Goal: Information Seeking & Learning: Learn about a topic

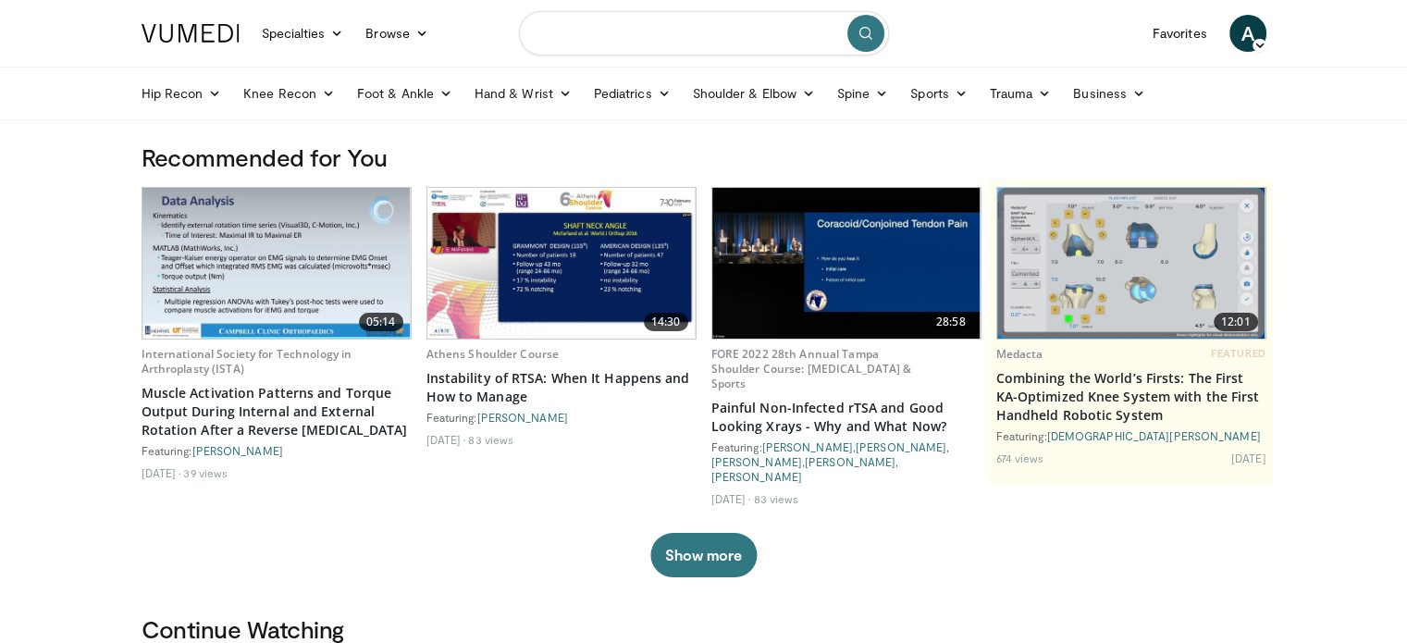
click at [661, 24] on input "Search topics, interventions" at bounding box center [704, 33] width 370 height 44
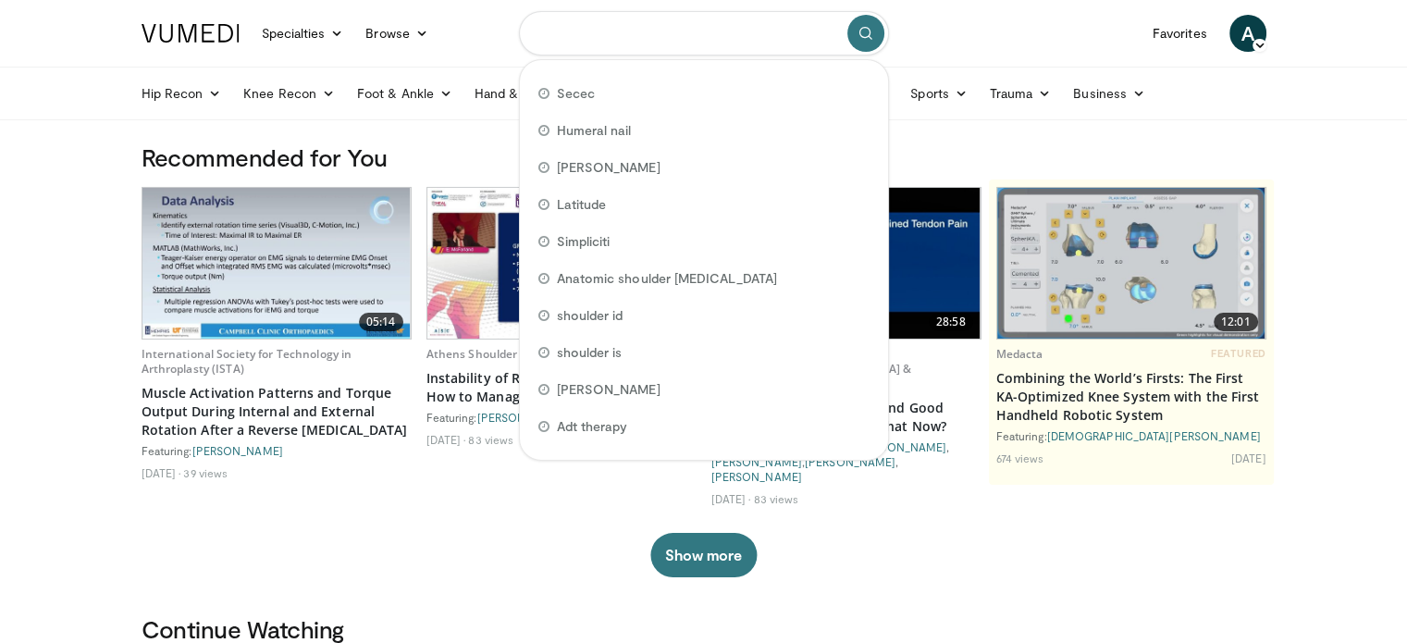
paste input "**********"
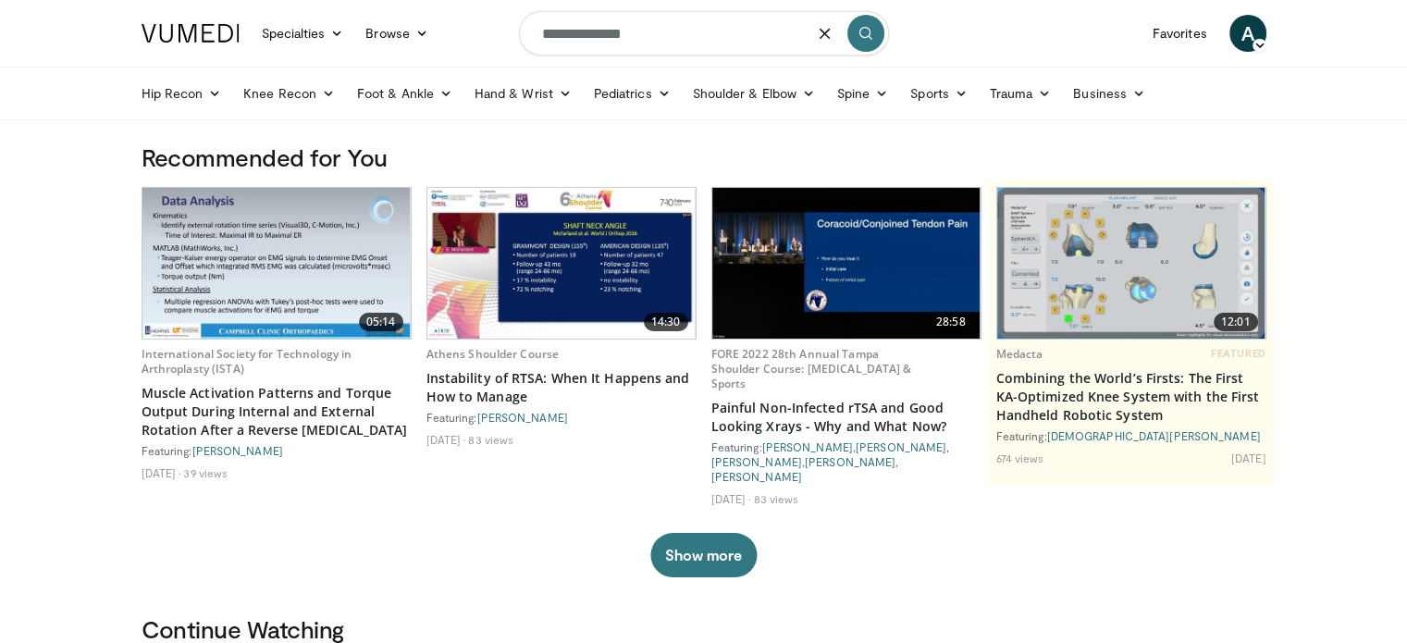
type input "**********"
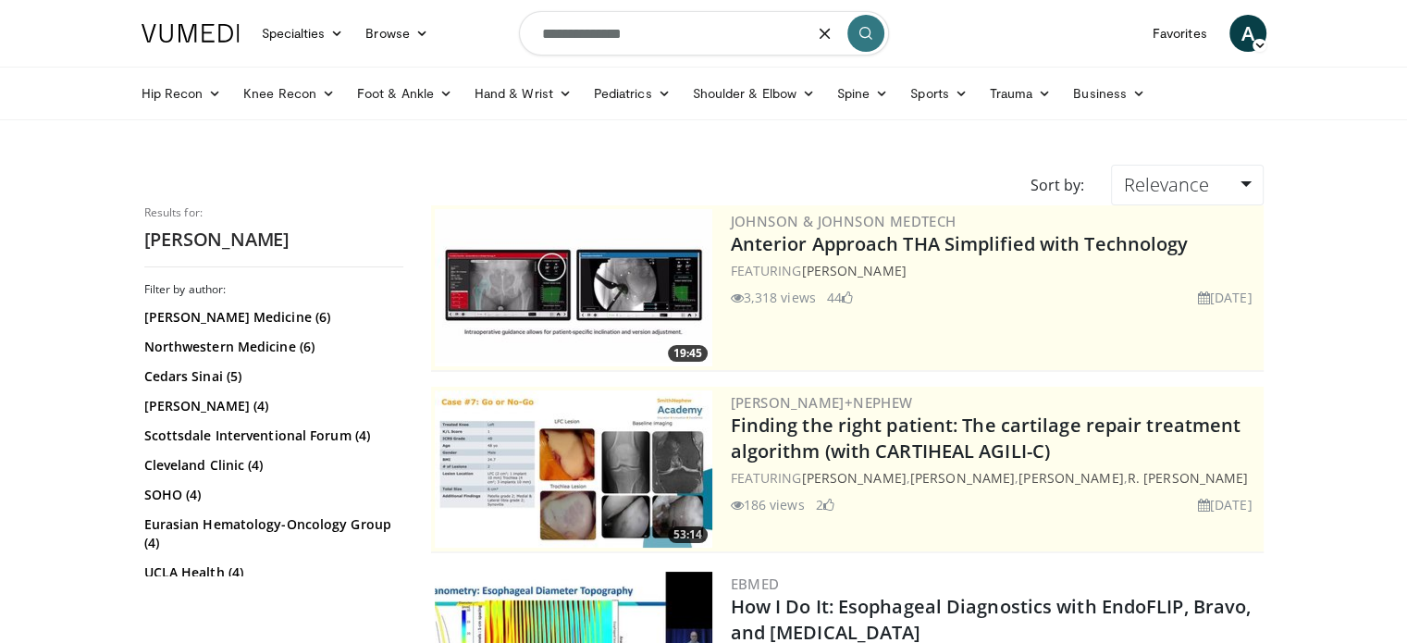
click at [600, 41] on input "**********" at bounding box center [704, 33] width 370 height 44
type input "**********"
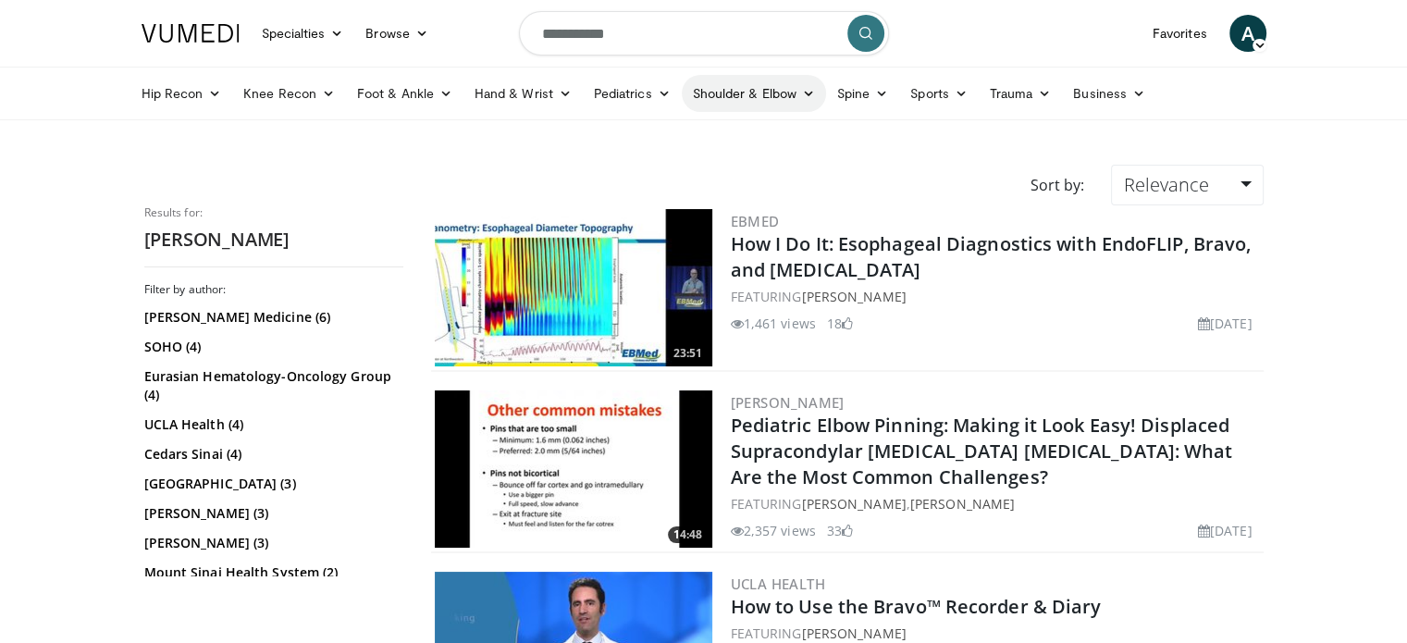
click at [751, 101] on link "Shoulder & Elbow" at bounding box center [754, 93] width 144 height 37
click at [650, 157] on link "Shoulder" at bounding box center [715, 167] width 220 height 30
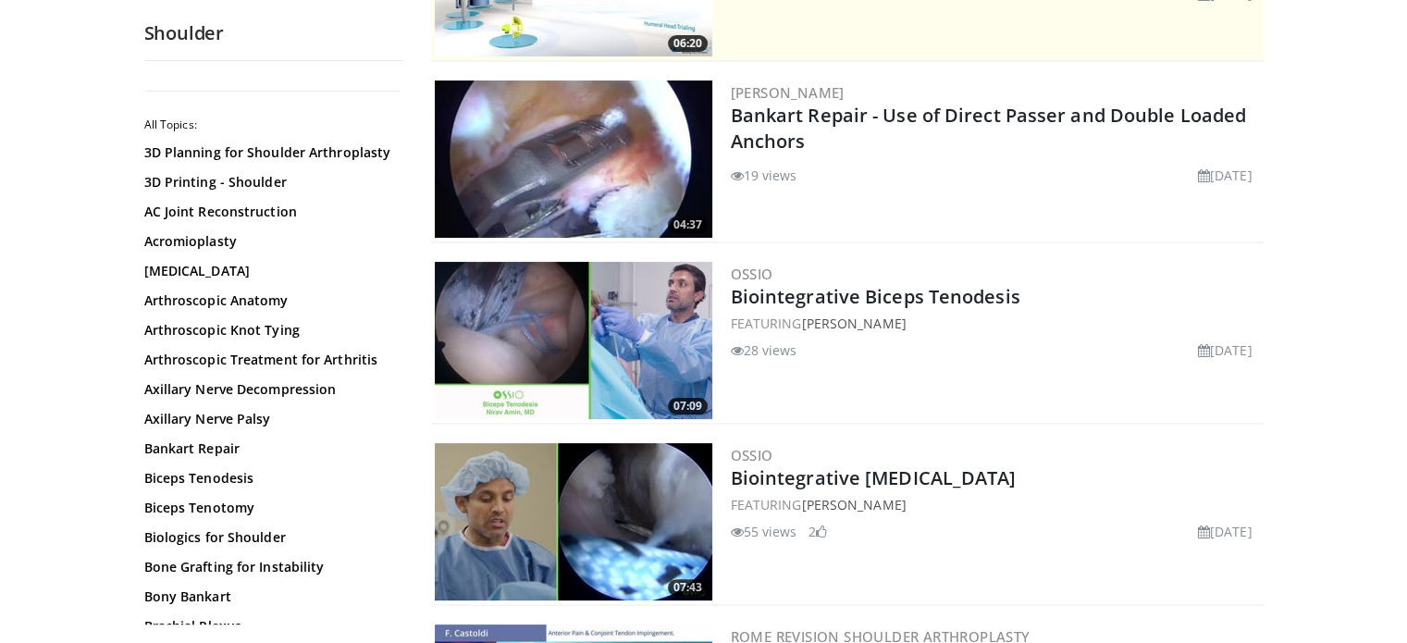
scroll to position [643, 0]
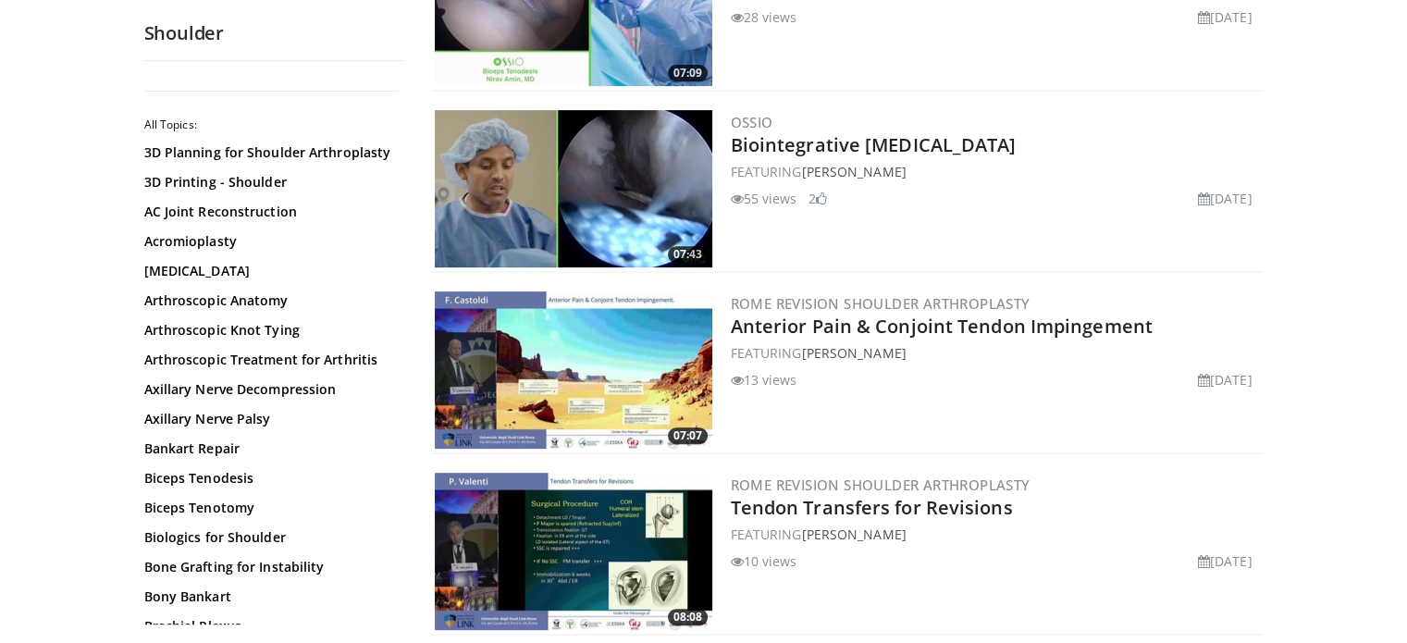
click at [655, 353] on img at bounding box center [574, 369] width 278 height 157
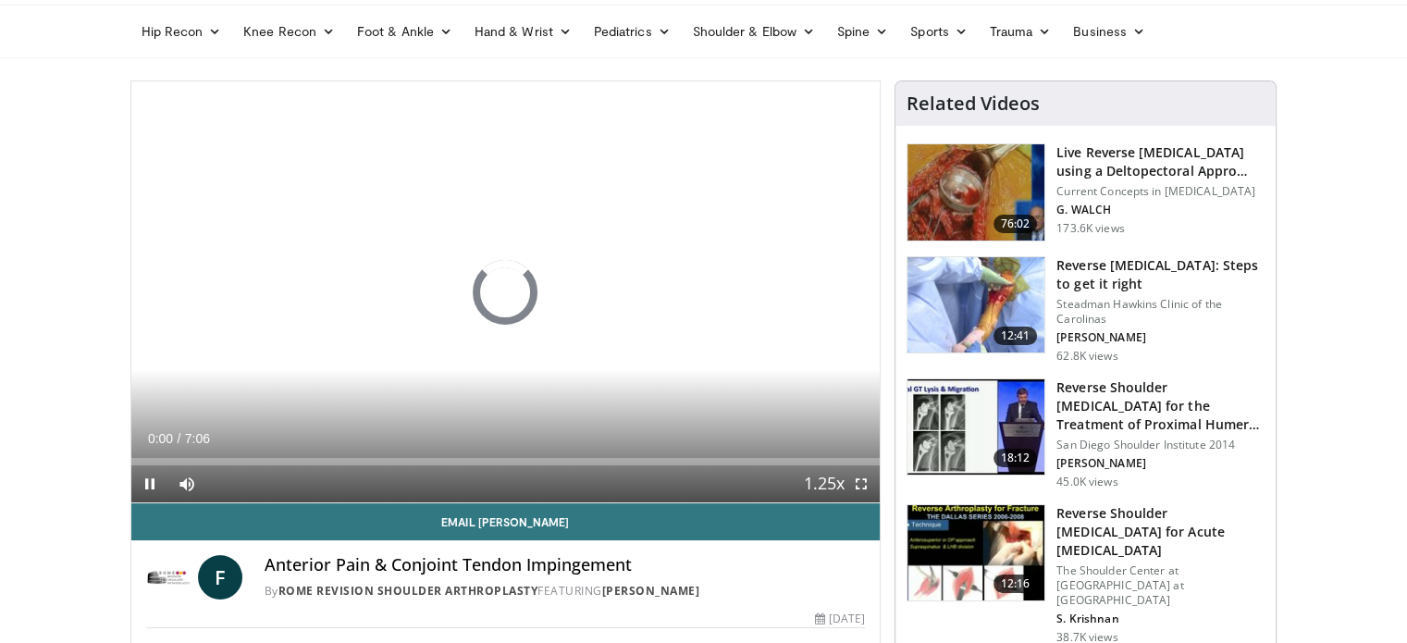
scroll to position [66, 0]
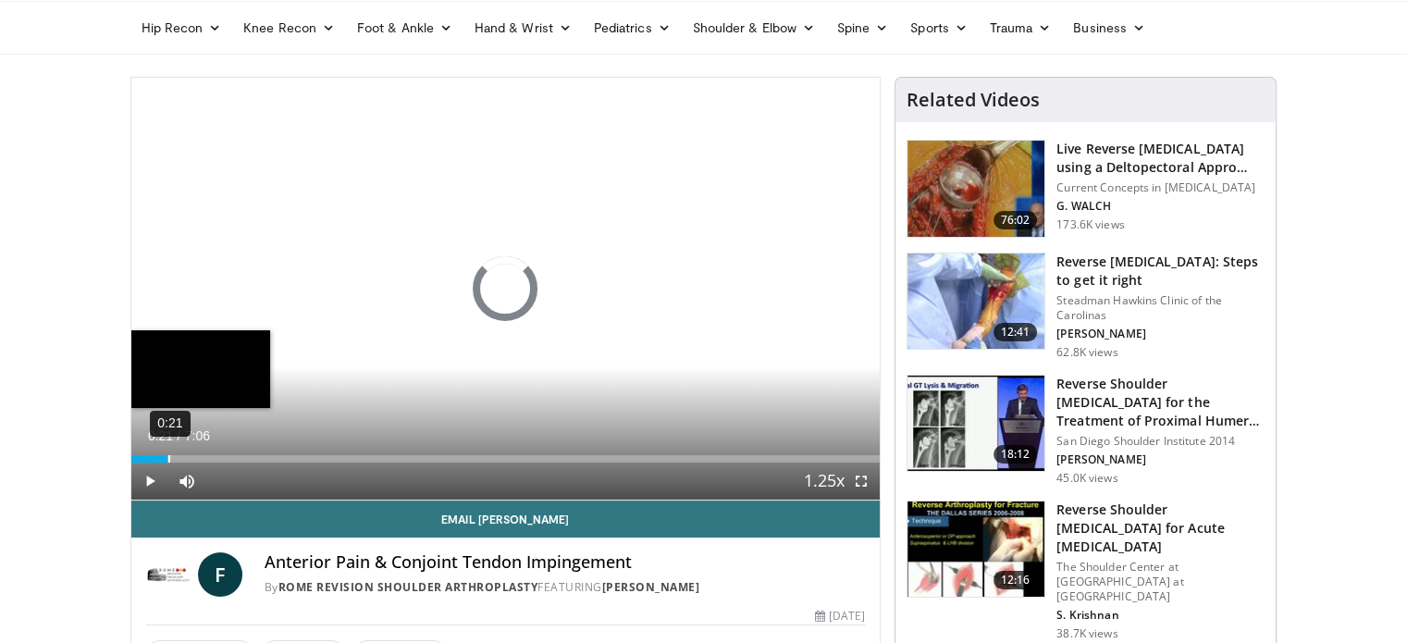
click at [168, 460] on div "0:21" at bounding box center [169, 458] width 2 height 7
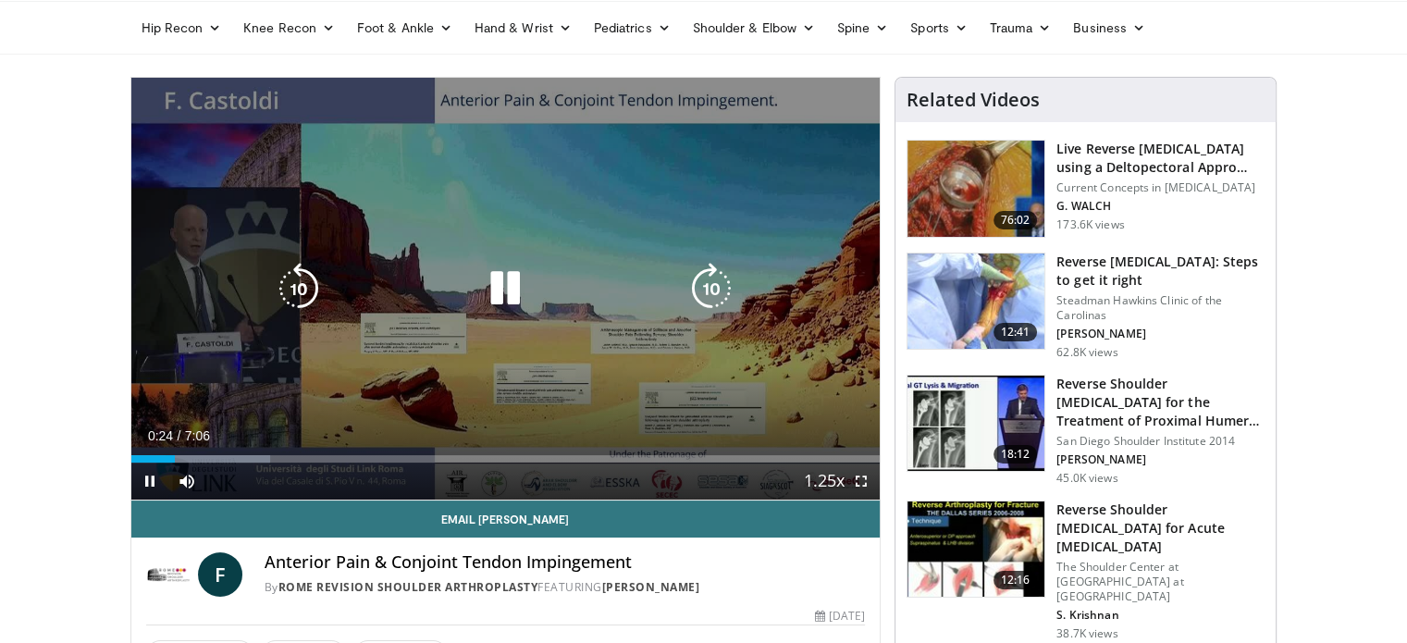
click at [707, 303] on icon "Video Player" at bounding box center [712, 289] width 52 height 52
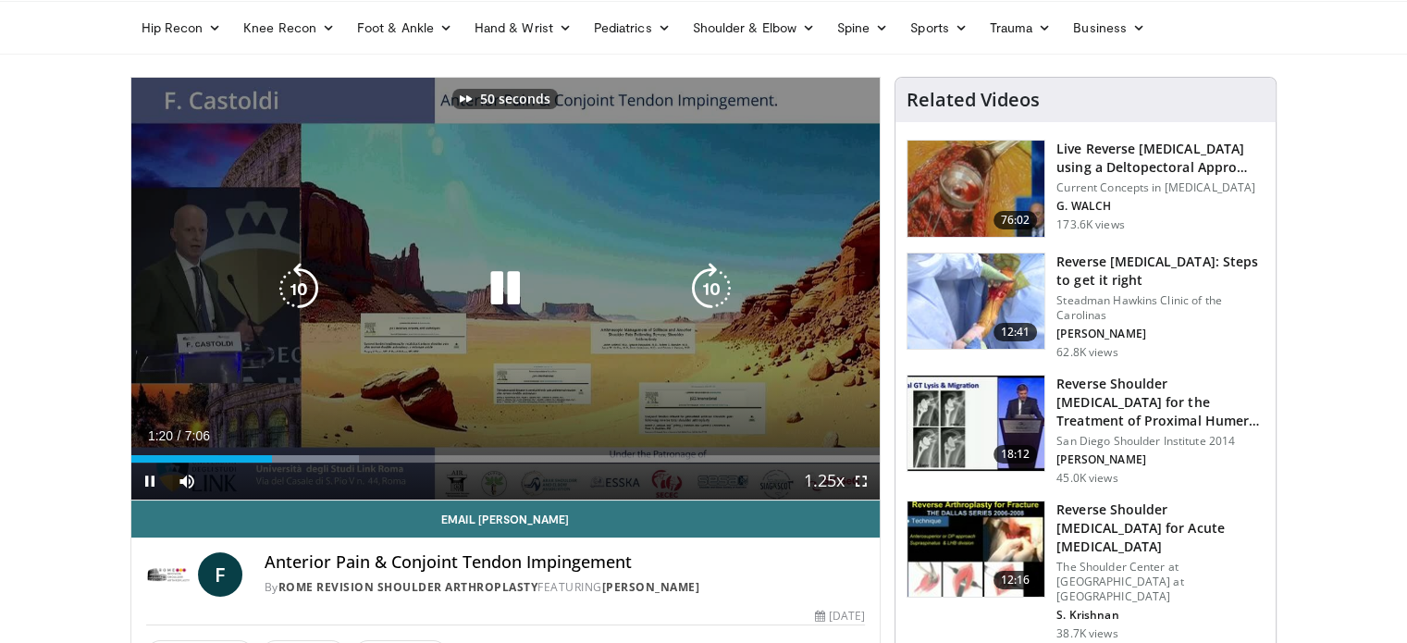
click at [707, 303] on icon "Video Player" at bounding box center [712, 289] width 52 height 52
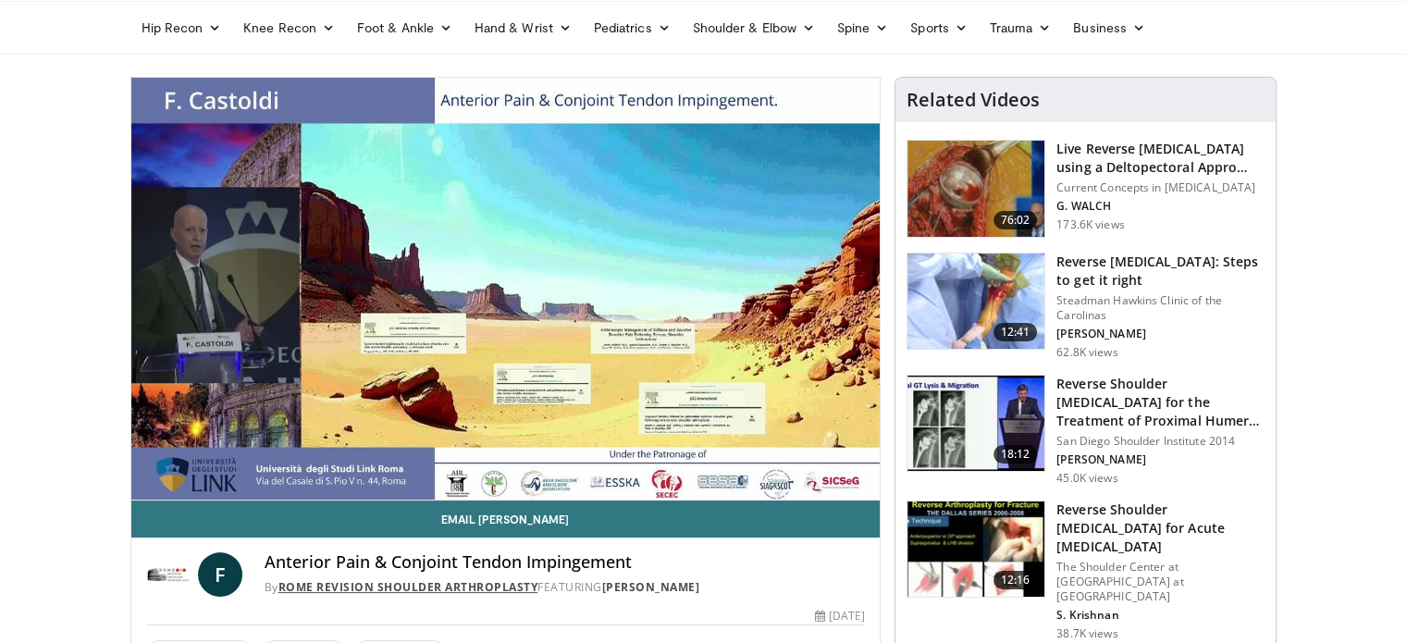
click at [369, 579] on link "Rome Revision Shoulder Arthroplasty" at bounding box center [408, 587] width 260 height 16
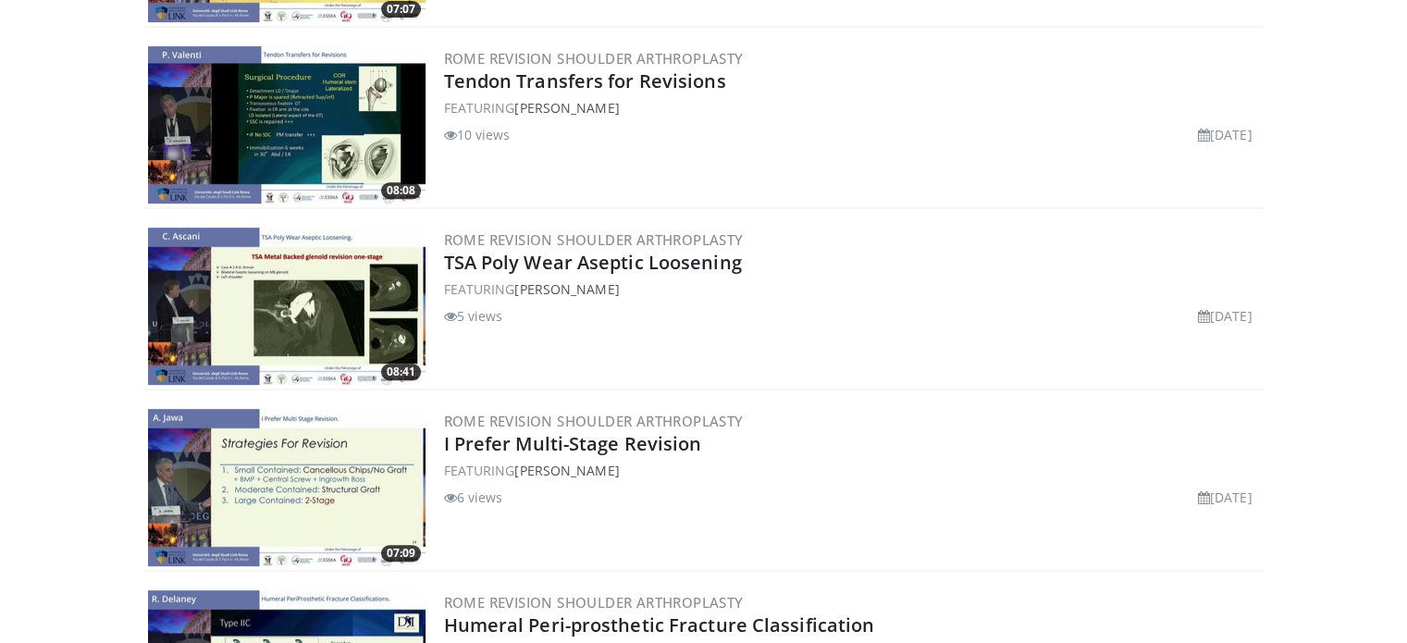
scroll to position [706, 0]
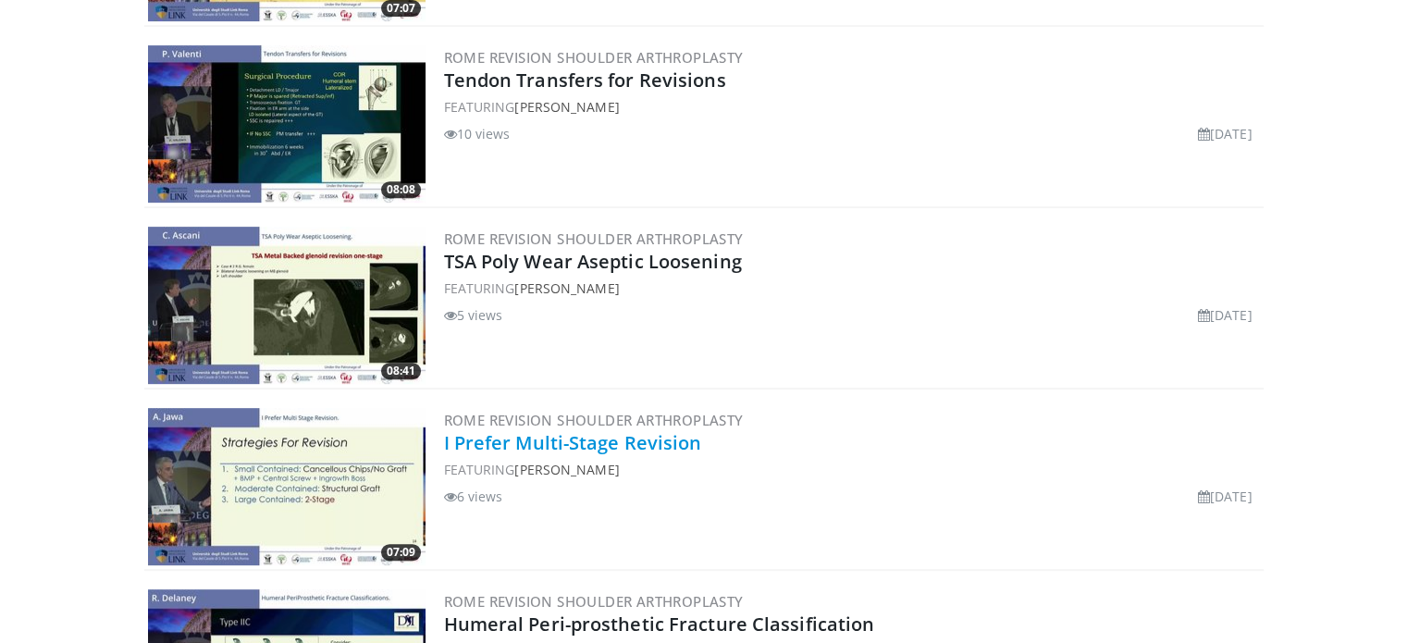
click at [531, 450] on link "I Prefer Multi-Stage Revision" at bounding box center [573, 442] width 258 height 25
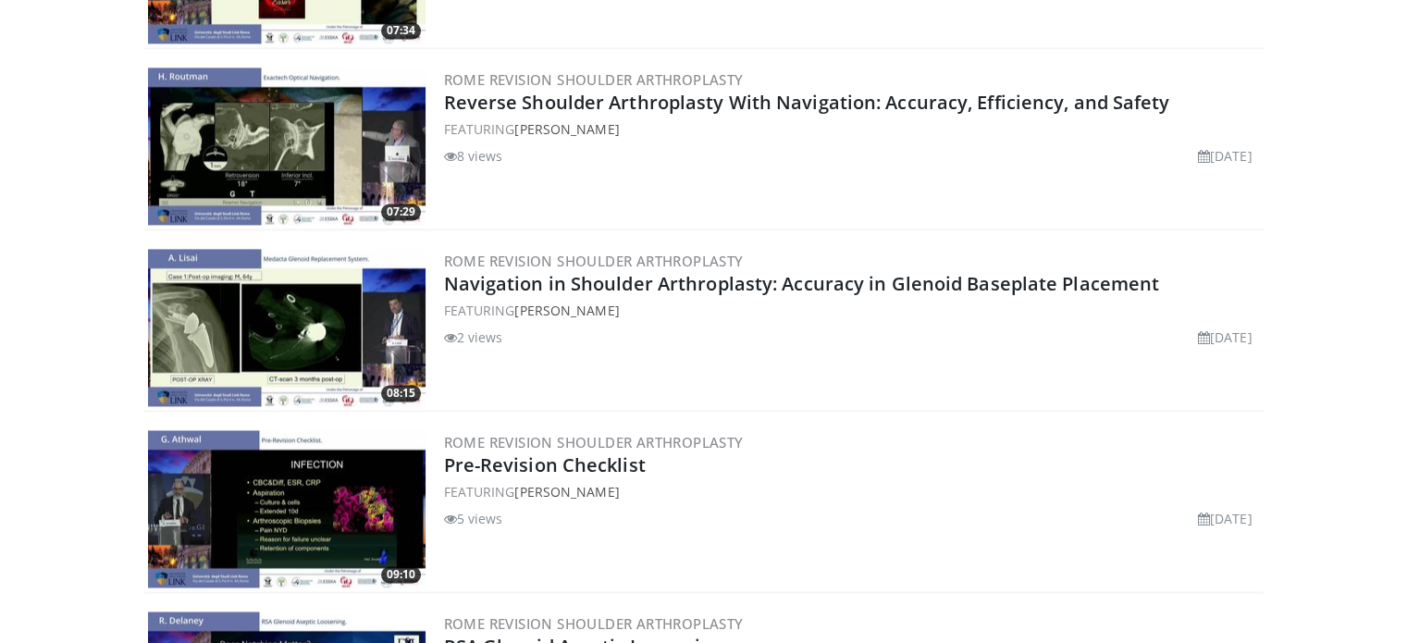
scroll to position [2686, 0]
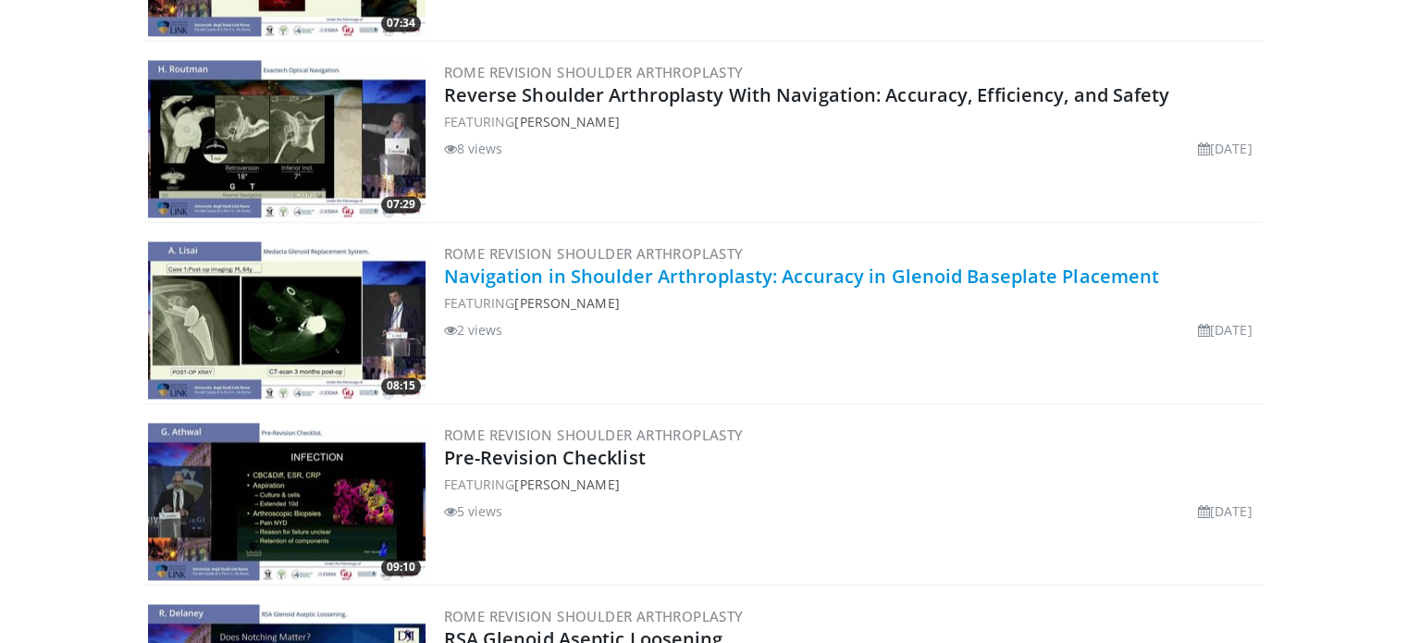
click at [474, 278] on link "Navigation in Shoulder Arthroplasty: Accuracy in Glenoid Baseplate Placement" at bounding box center [802, 276] width 716 height 25
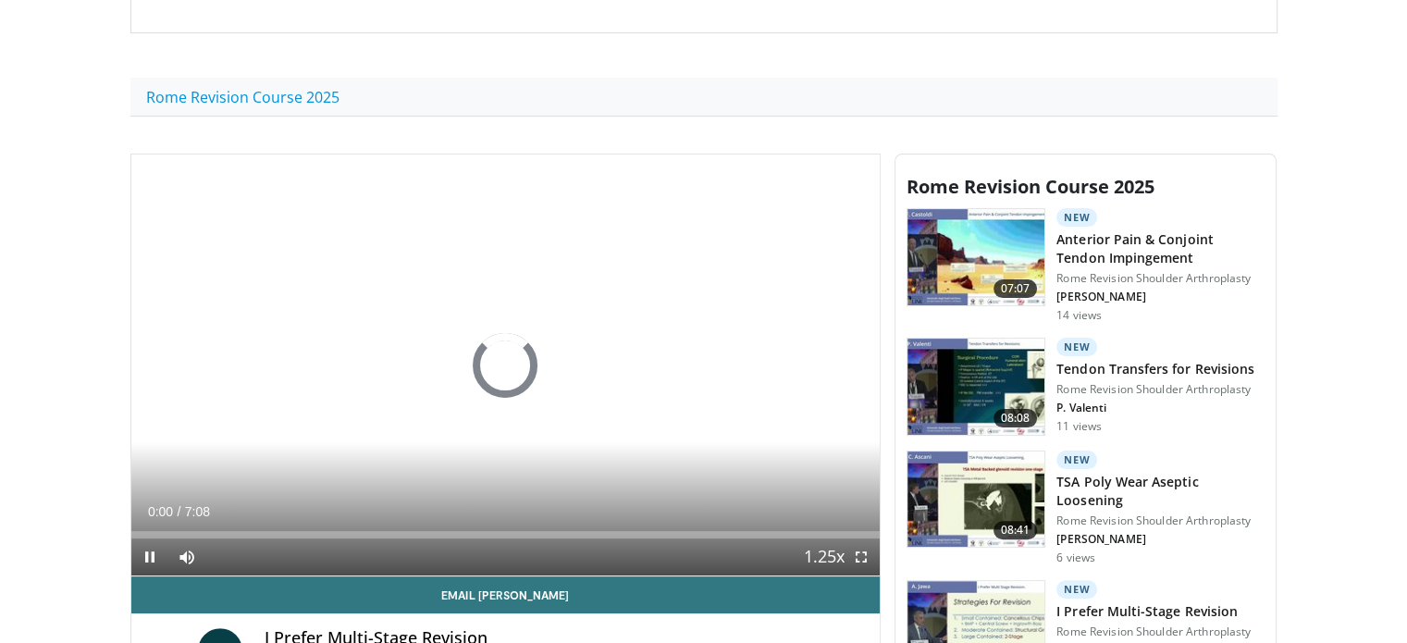
scroll to position [407, 0]
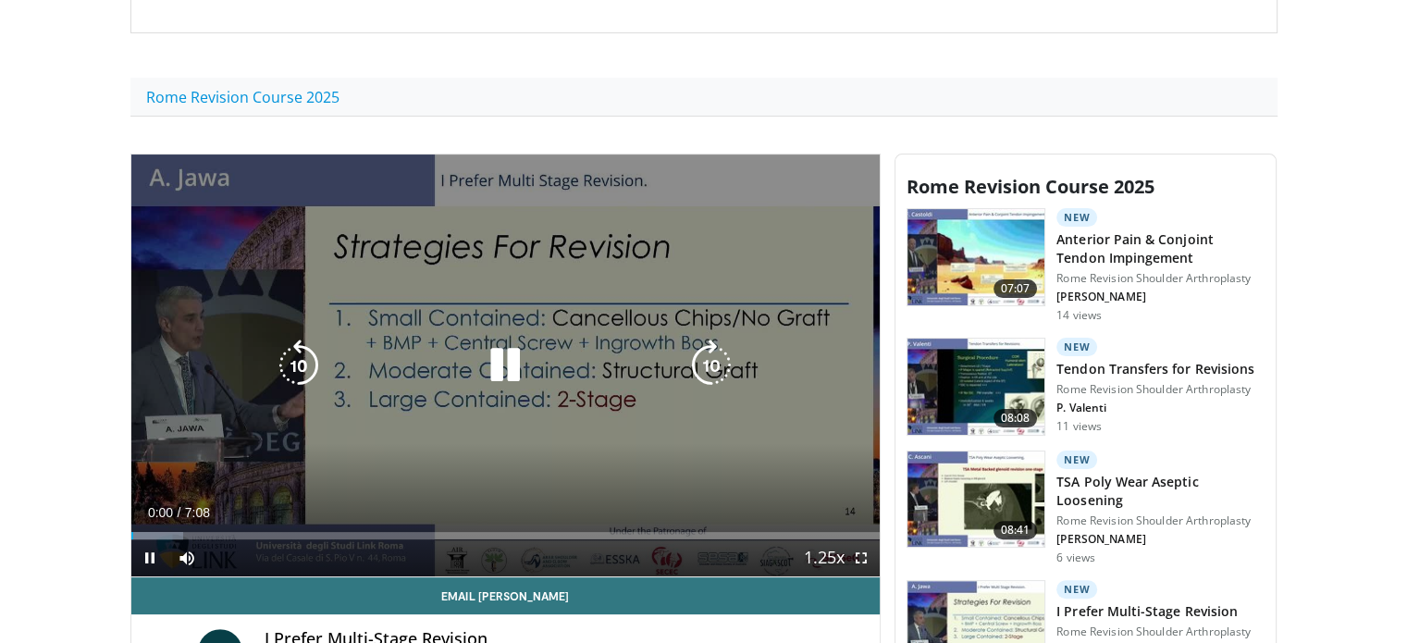
click at [697, 354] on icon "Video Player" at bounding box center [712, 366] width 52 height 52
click at [310, 370] on icon "Video Player" at bounding box center [299, 366] width 52 height 52
click at [519, 364] on icon "Video Player" at bounding box center [505, 366] width 52 height 52
click at [508, 365] on icon "Video Player" at bounding box center [505, 366] width 52 height 52
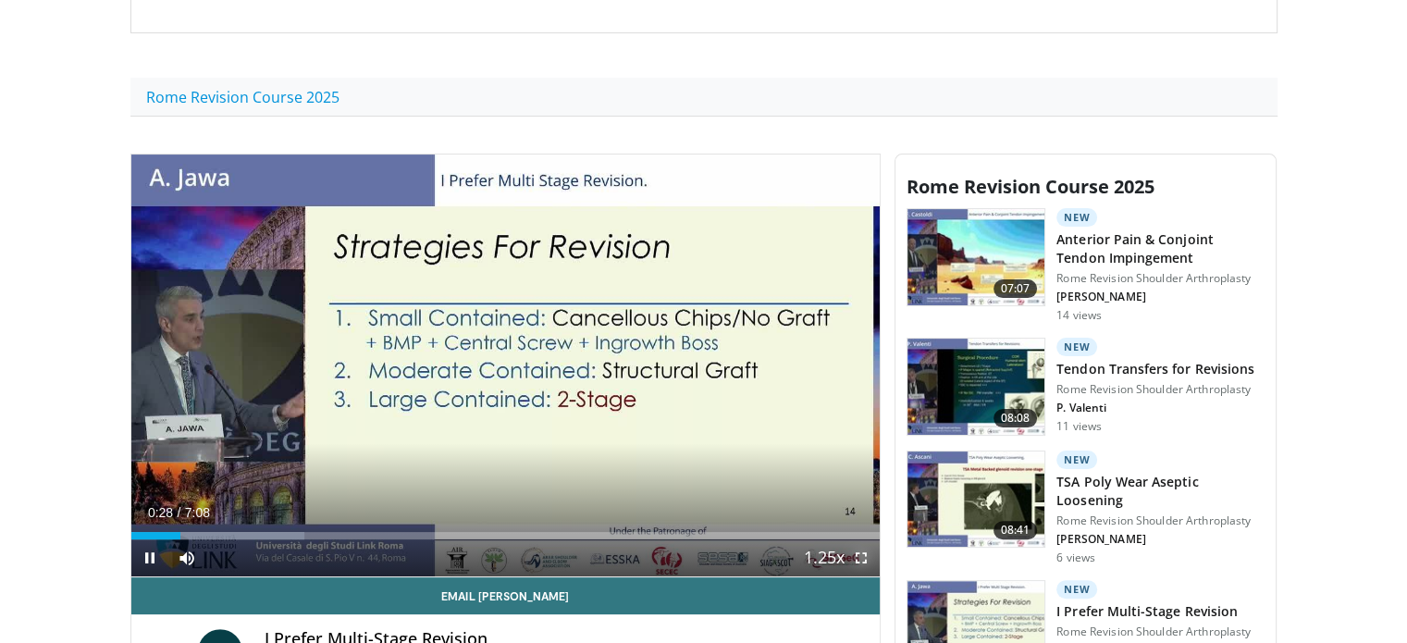
click at [855, 554] on span "Video Player" at bounding box center [861, 557] width 37 height 37
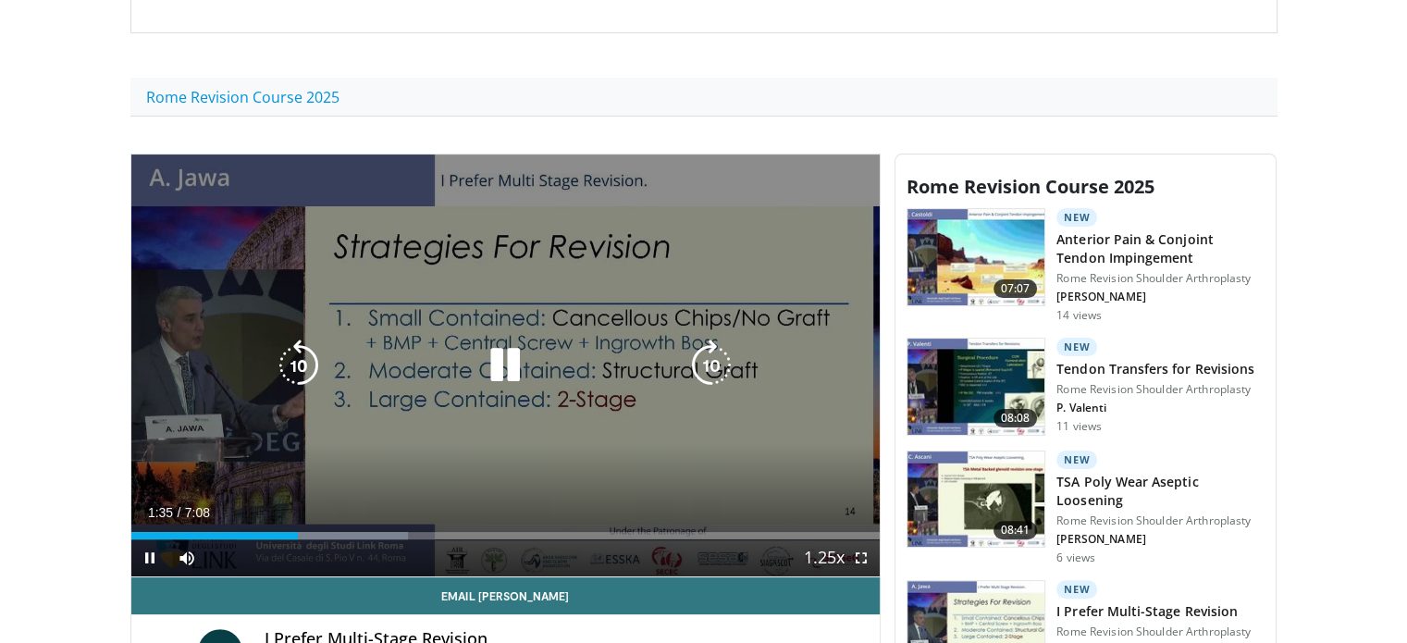
click at [527, 365] on icon "Video Player" at bounding box center [505, 366] width 52 height 52
click at [508, 360] on icon "Video Player" at bounding box center [505, 366] width 52 height 52
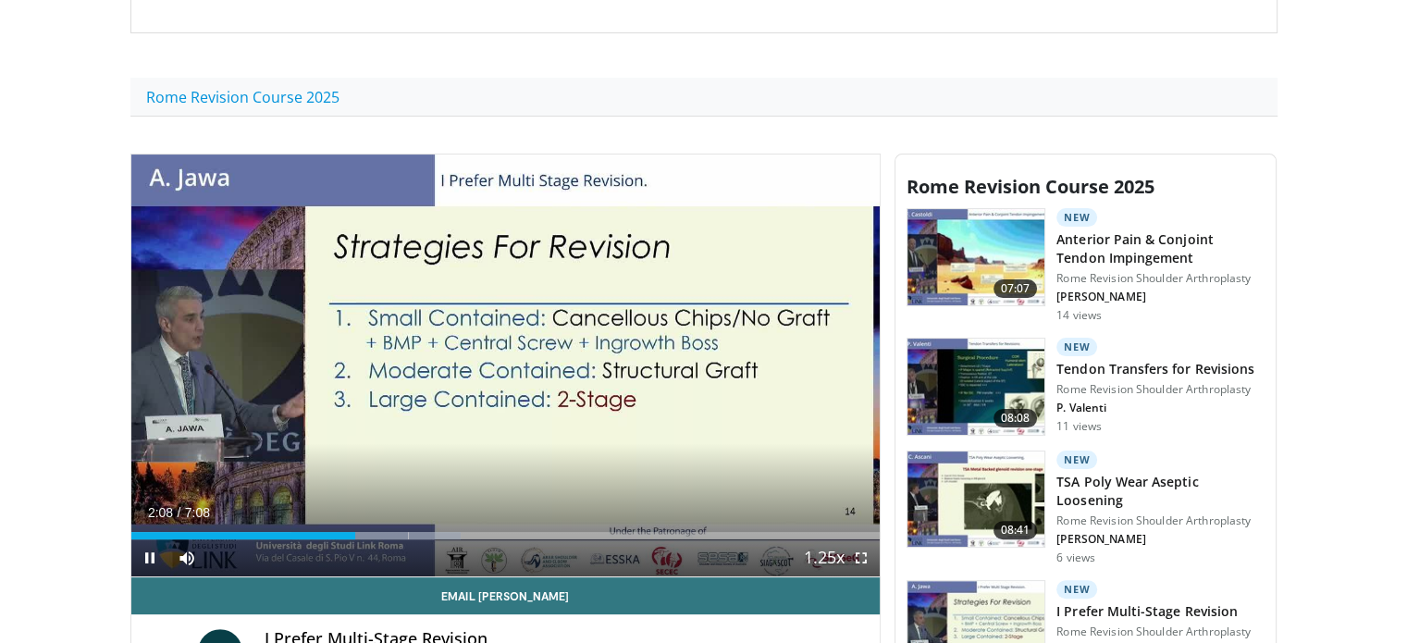
click at [508, 360] on div "10 seconds Tap to unmute" at bounding box center [505, 366] width 749 height 422
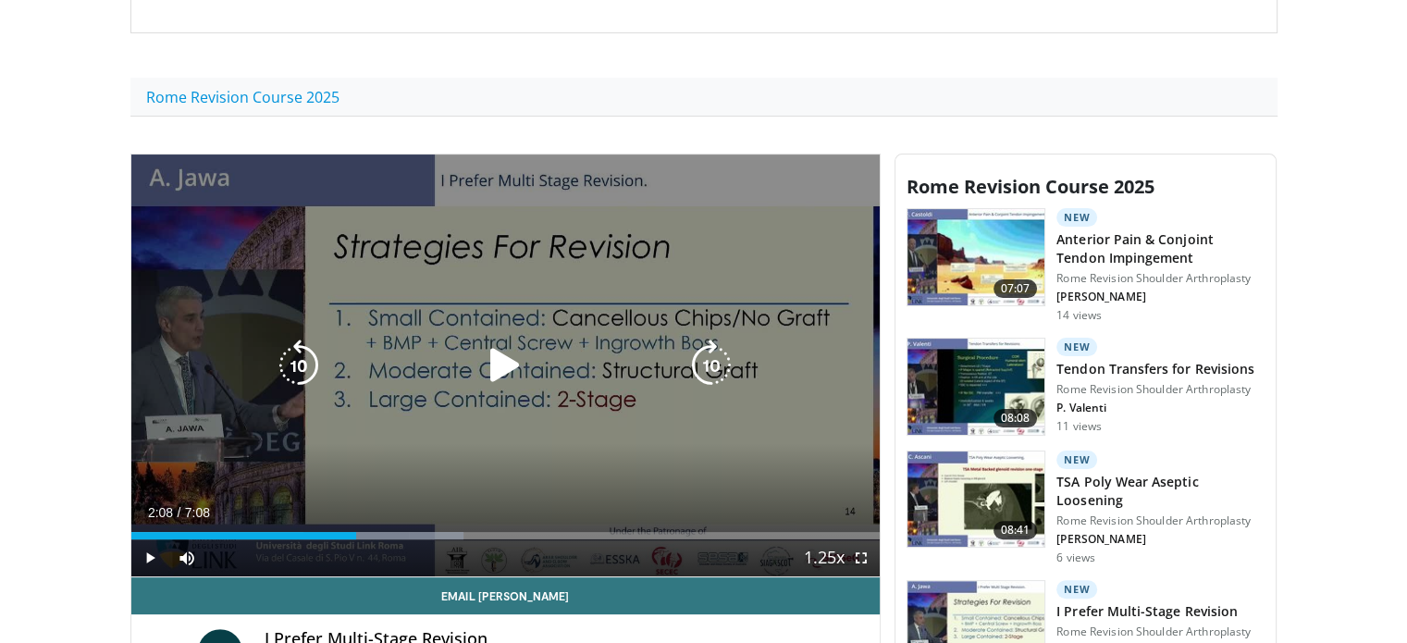
click at [509, 375] on icon "Video Player" at bounding box center [505, 366] width 52 height 52
click at [511, 372] on icon "Video Player" at bounding box center [505, 366] width 52 height 52
click at [505, 366] on icon "Video Player" at bounding box center [505, 366] width 52 height 52
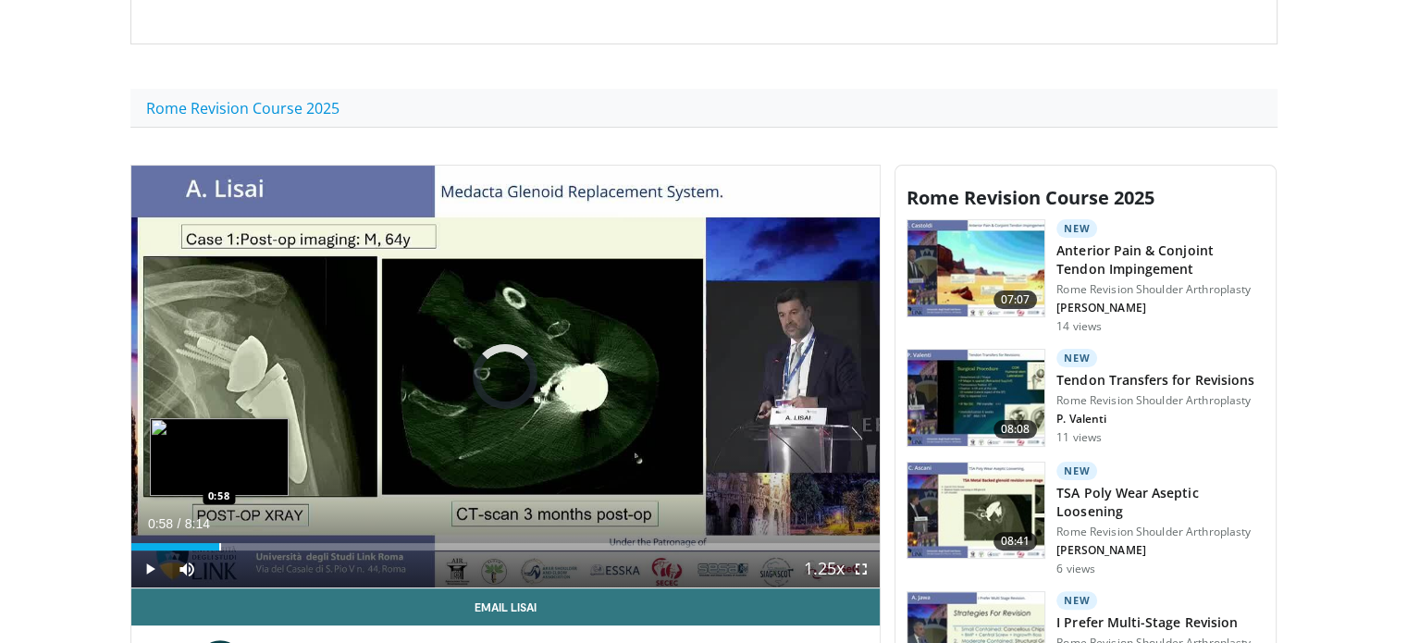
click at [219, 543] on div "Progress Bar" at bounding box center [220, 546] width 2 height 7
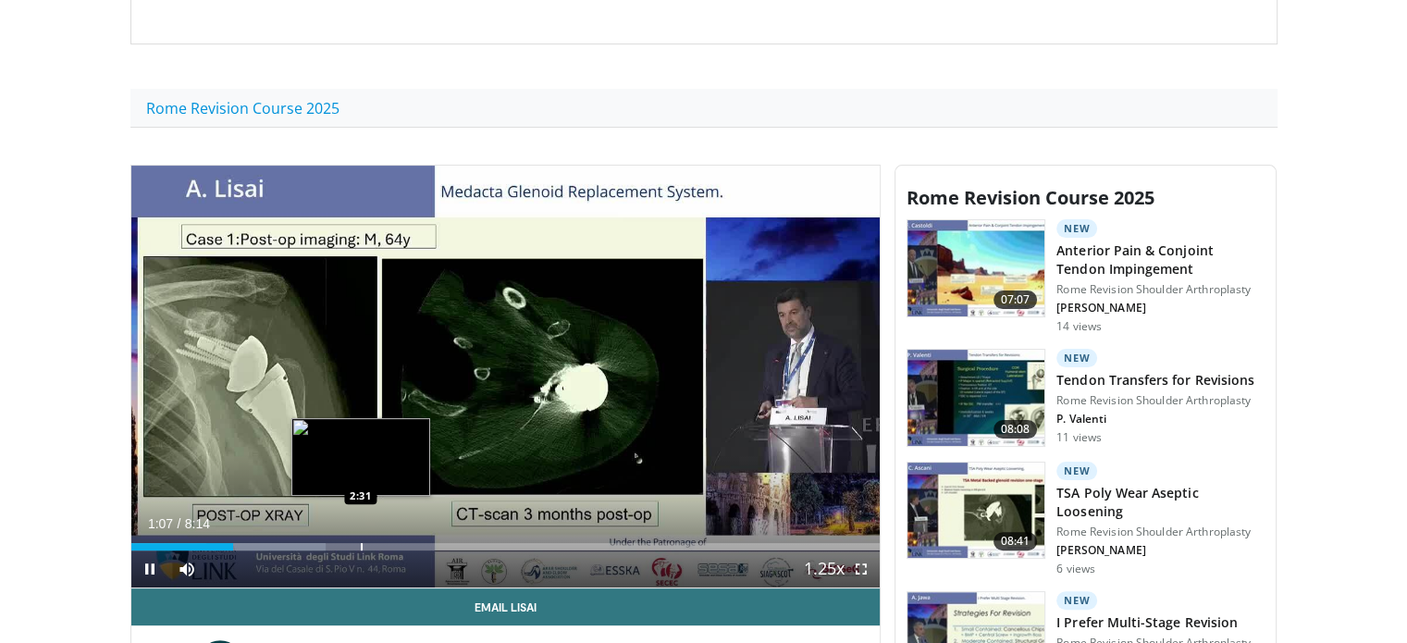
click at [361, 544] on div "Progress Bar" at bounding box center [362, 546] width 2 height 7
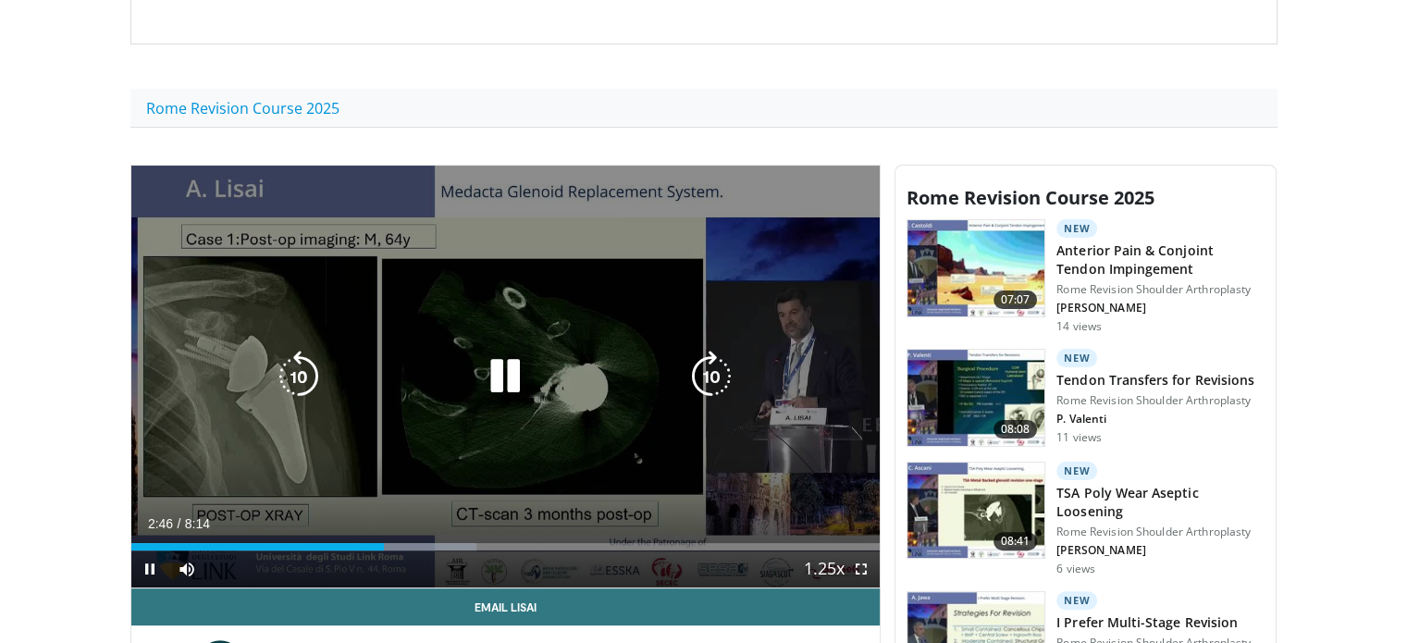
click at [717, 380] on icon "Video Player" at bounding box center [712, 377] width 52 height 52
click at [281, 353] on icon "Video Player" at bounding box center [299, 377] width 52 height 52
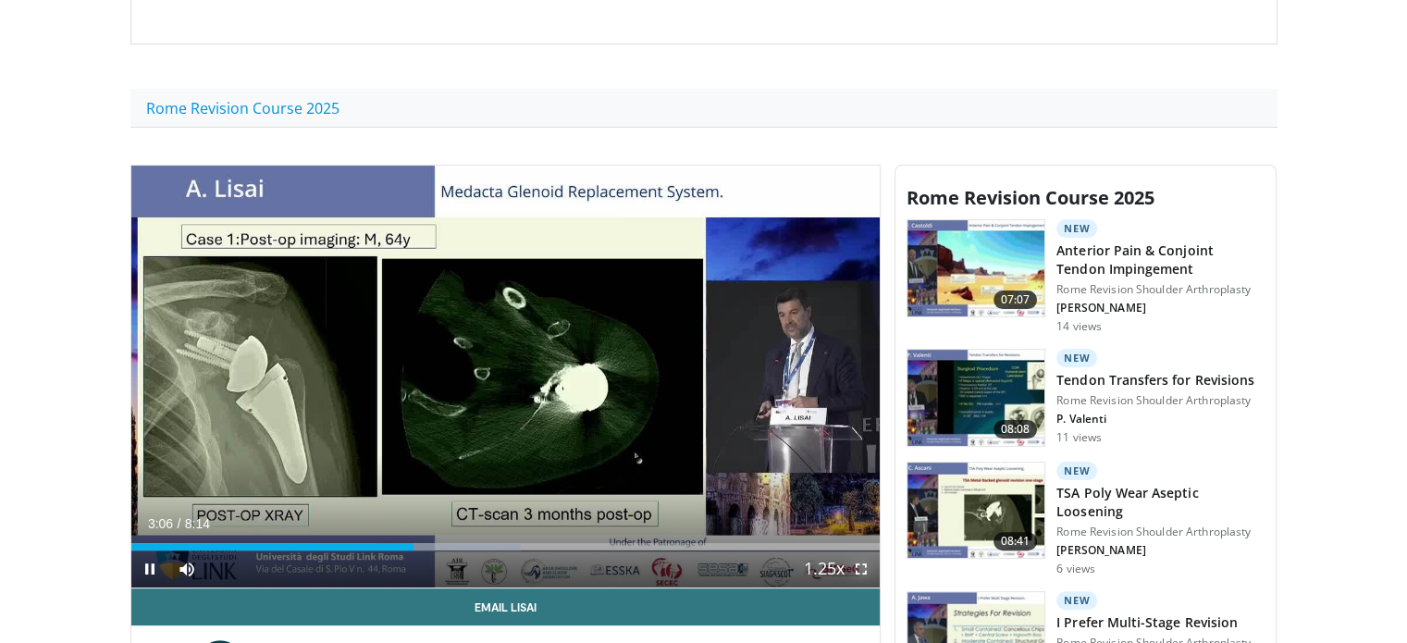
click at [863, 568] on span "Video Player" at bounding box center [861, 568] width 37 height 37
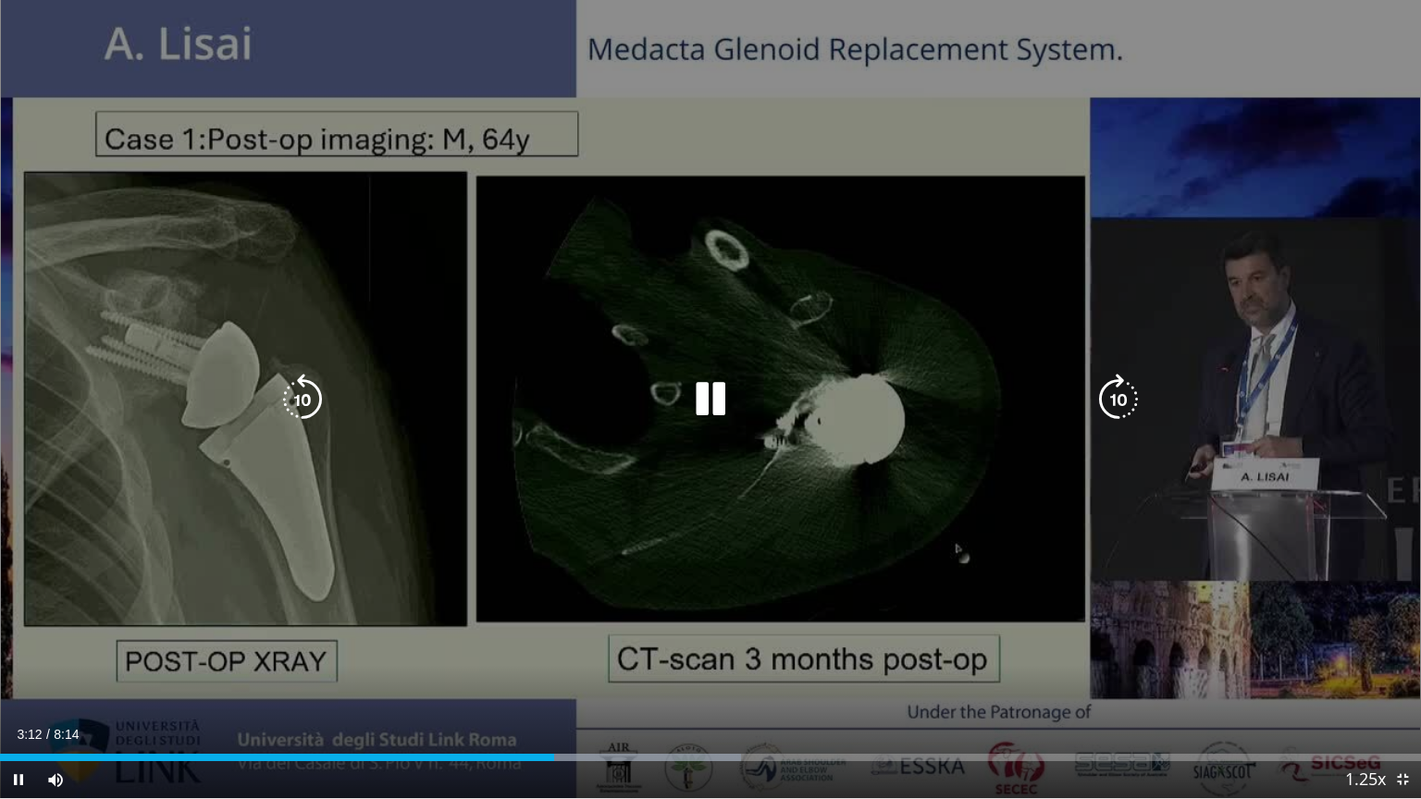
click at [712, 397] on icon "Video Player" at bounding box center [711, 400] width 52 height 52
click at [712, 389] on icon "Video Player" at bounding box center [711, 400] width 52 height 52
click at [318, 418] on icon "Video Player" at bounding box center [303, 400] width 52 height 52
click at [303, 401] on icon "Video Player" at bounding box center [303, 400] width 52 height 52
drag, startPoint x: 302, startPoint y: 411, endPoint x: 285, endPoint y: 403, distance: 18.2
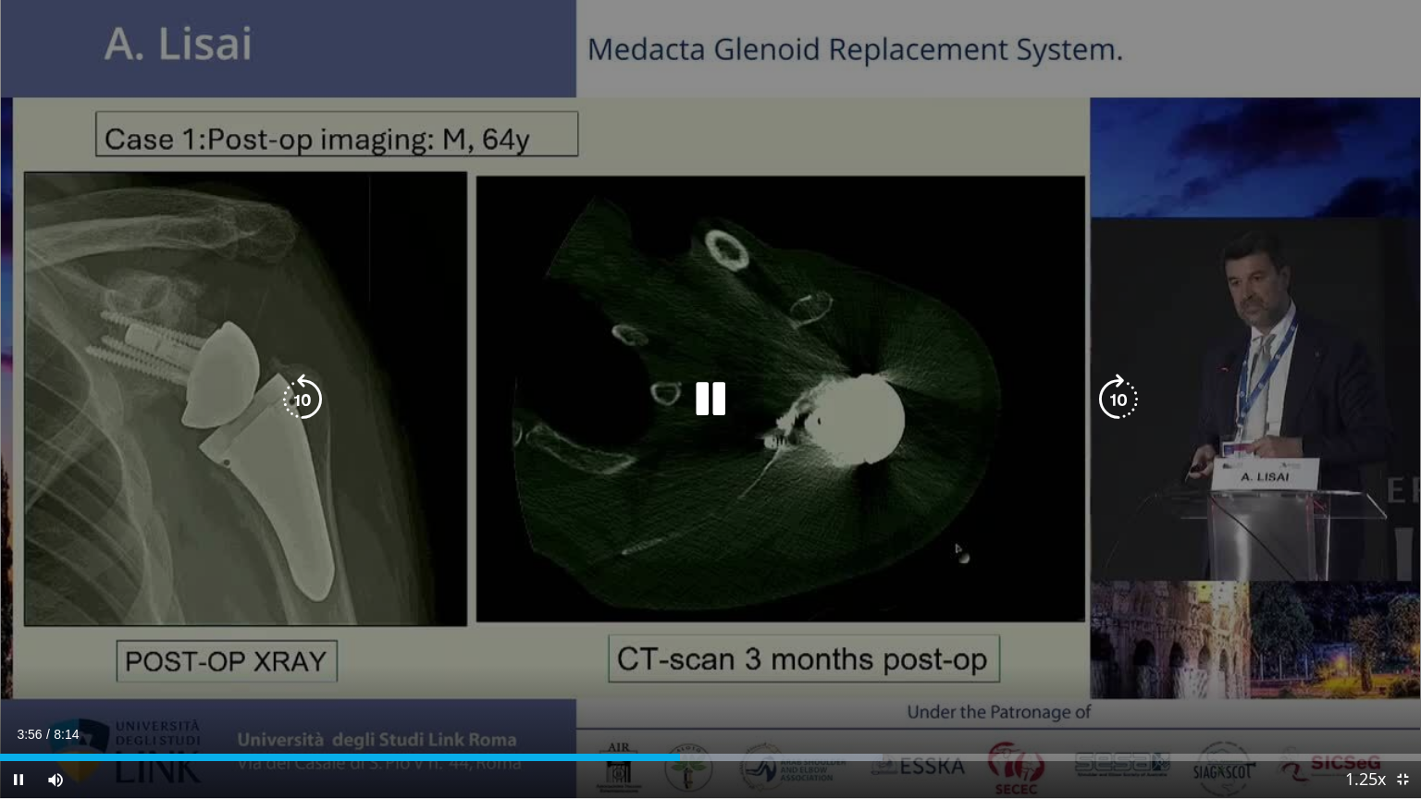
click at [285, 403] on icon "Video Player" at bounding box center [303, 400] width 52 height 52
click at [1125, 392] on icon "Video Player" at bounding box center [1119, 400] width 52 height 52
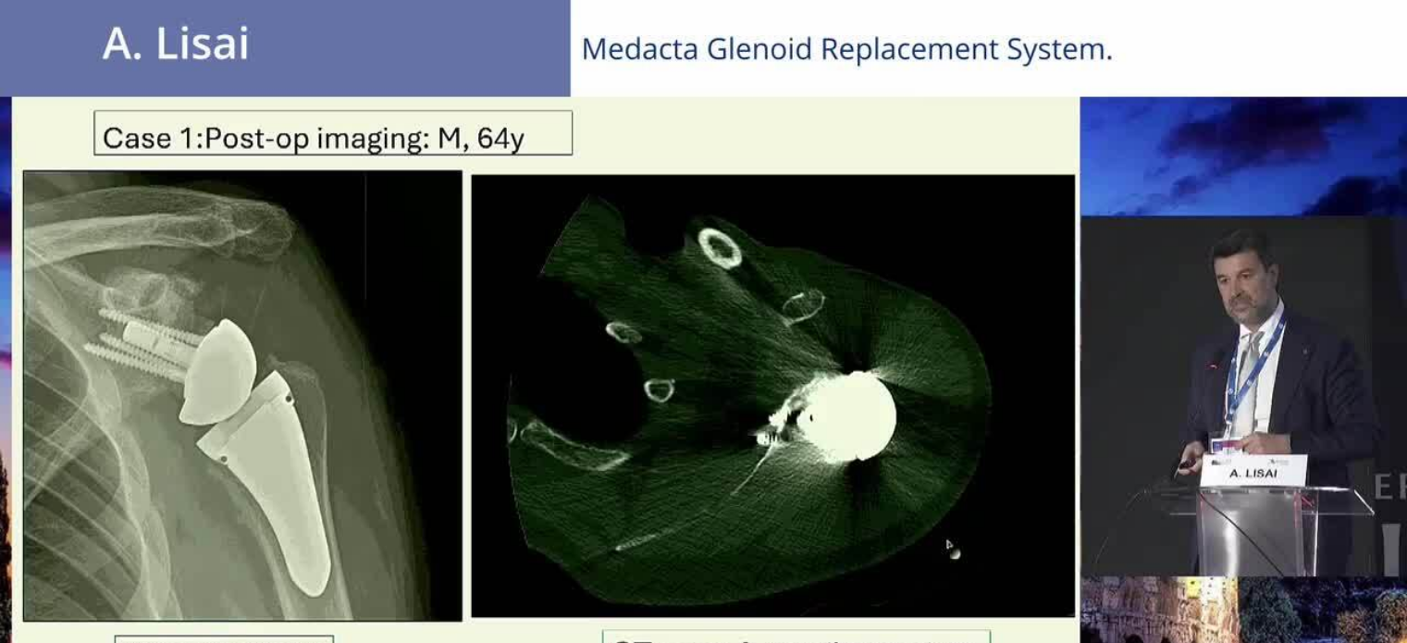
scroll to position [540, 0]
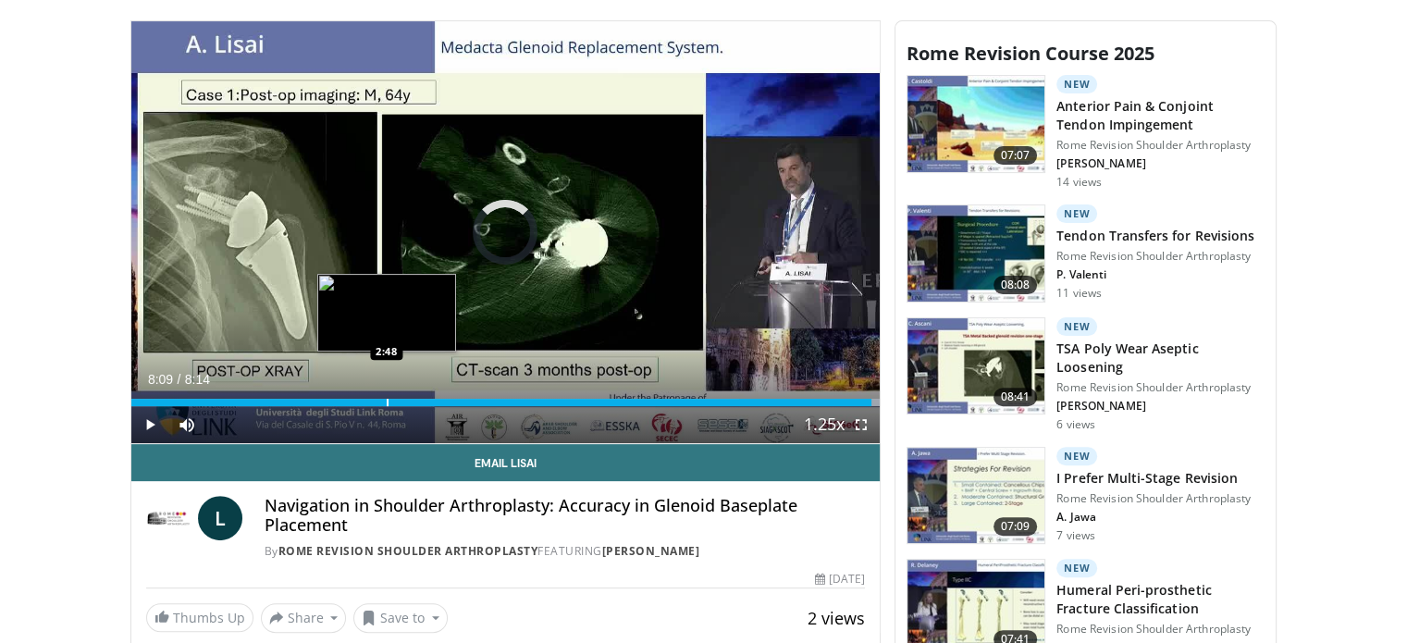
click at [385, 391] on div "Loaded : 100.00% 8:09 2:48" at bounding box center [505, 398] width 749 height 18
